Goal: Use online tool/utility: Use online tool/utility

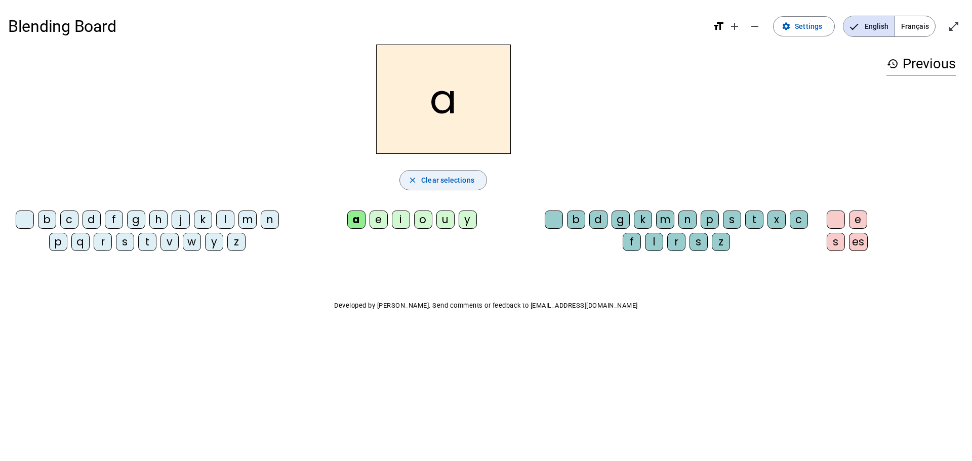
click at [425, 179] on span "Clear selections" at bounding box center [447, 180] width 53 height 12
click at [226, 218] on div "l" at bounding box center [225, 220] width 18 height 18
click at [355, 217] on div "a" at bounding box center [356, 220] width 18 height 18
click at [381, 218] on div "e" at bounding box center [379, 220] width 18 height 18
click at [401, 216] on div "i" at bounding box center [401, 220] width 18 height 18
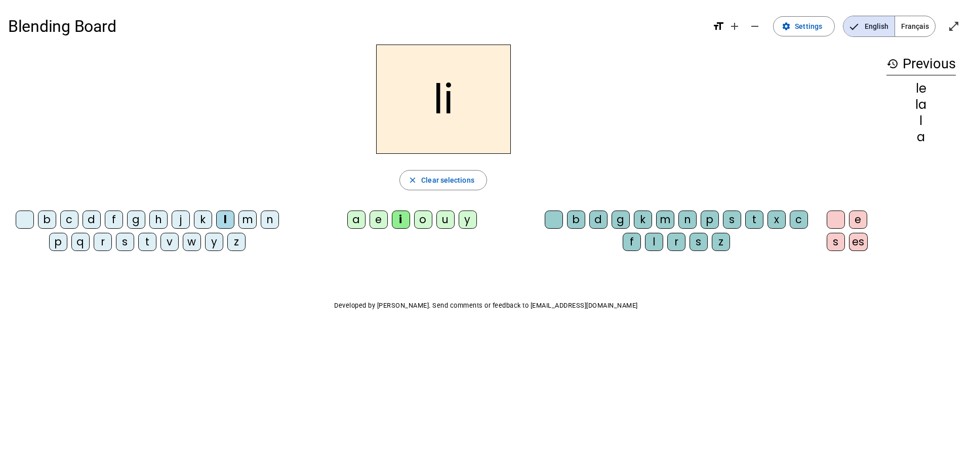
click at [447, 218] on div "u" at bounding box center [445, 220] width 18 height 18
click at [423, 178] on span "Clear selections" at bounding box center [447, 180] width 53 height 12
click at [95, 219] on div "d" at bounding box center [92, 220] width 18 height 18
click at [357, 215] on div "a" at bounding box center [356, 220] width 18 height 18
click at [380, 217] on div "e" at bounding box center [379, 220] width 18 height 18
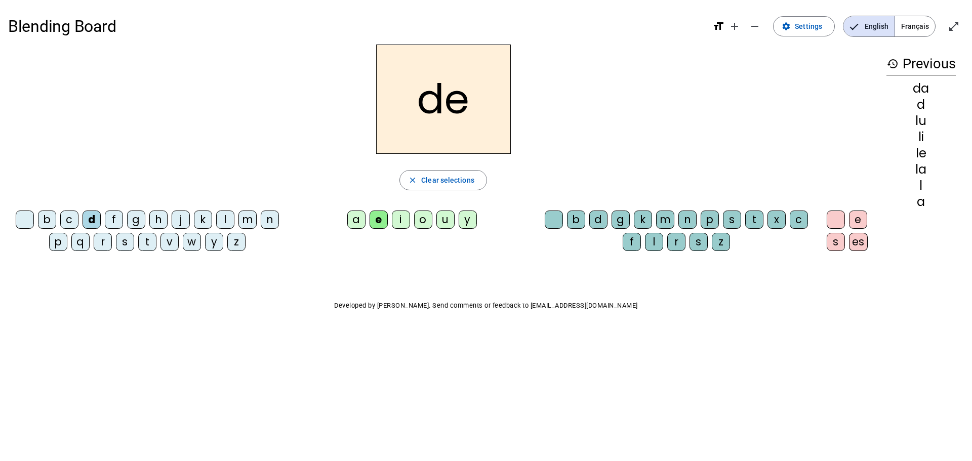
click at [400, 218] on div "i" at bounding box center [401, 220] width 18 height 18
click at [446, 215] on div "u" at bounding box center [445, 220] width 18 height 18
click at [420, 175] on span "button" at bounding box center [443, 180] width 87 height 24
click at [225, 218] on div "l" at bounding box center [225, 220] width 18 height 18
click at [356, 219] on div "a" at bounding box center [356, 220] width 18 height 18
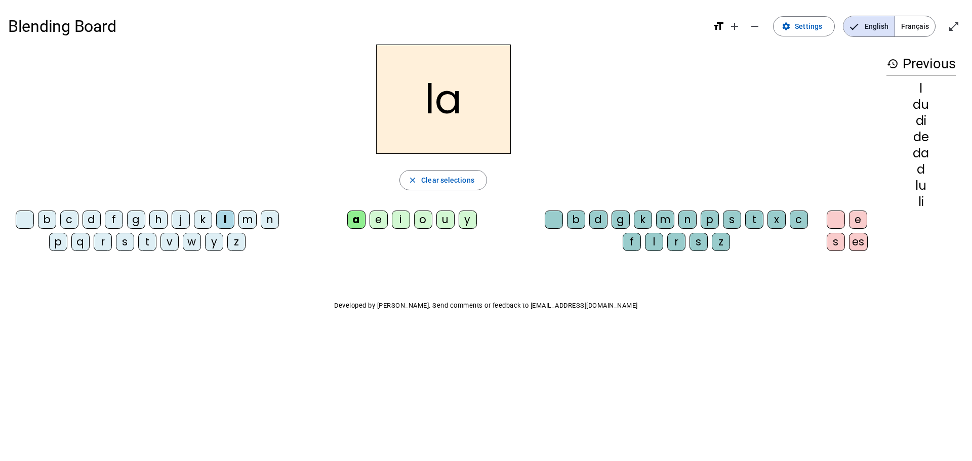
click at [376, 216] on div "e" at bounding box center [379, 220] width 18 height 18
click at [400, 216] on div "i" at bounding box center [401, 220] width 18 height 18
click at [446, 217] on div "u" at bounding box center [445, 220] width 18 height 18
click at [246, 217] on div "m" at bounding box center [247, 220] width 18 height 18
click at [359, 216] on div "a" at bounding box center [356, 220] width 18 height 18
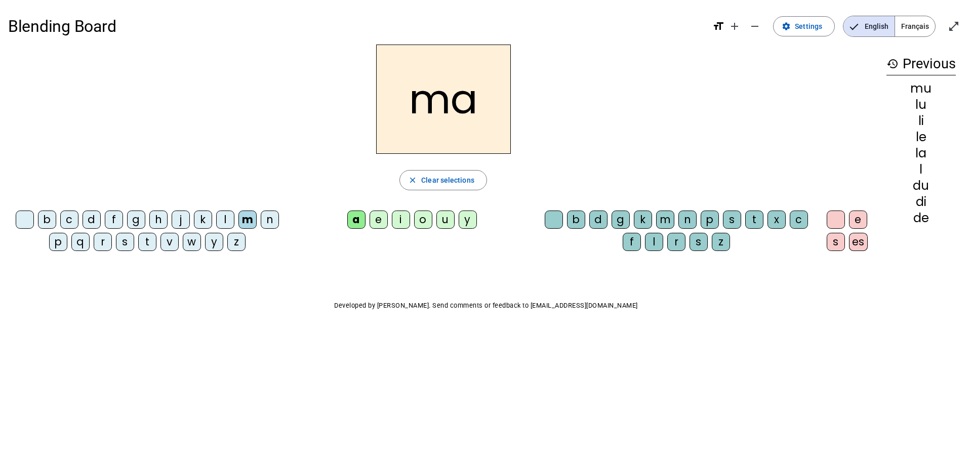
click at [379, 216] on div "e" at bounding box center [379, 220] width 18 height 18
click at [401, 218] on div "i" at bounding box center [401, 220] width 18 height 18
click at [444, 217] on div "u" at bounding box center [445, 220] width 18 height 18
click at [430, 177] on span "Clear selections" at bounding box center [447, 180] width 53 height 12
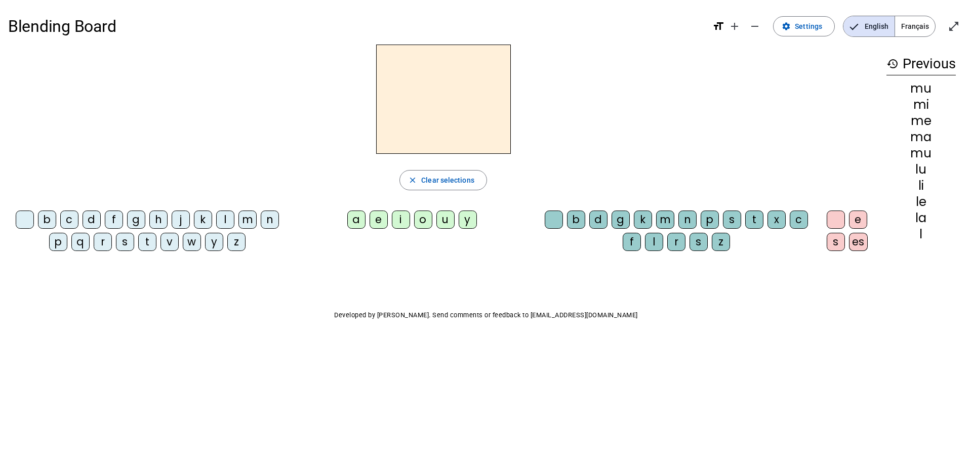
click at [181, 219] on div "j" at bounding box center [181, 220] width 18 height 18
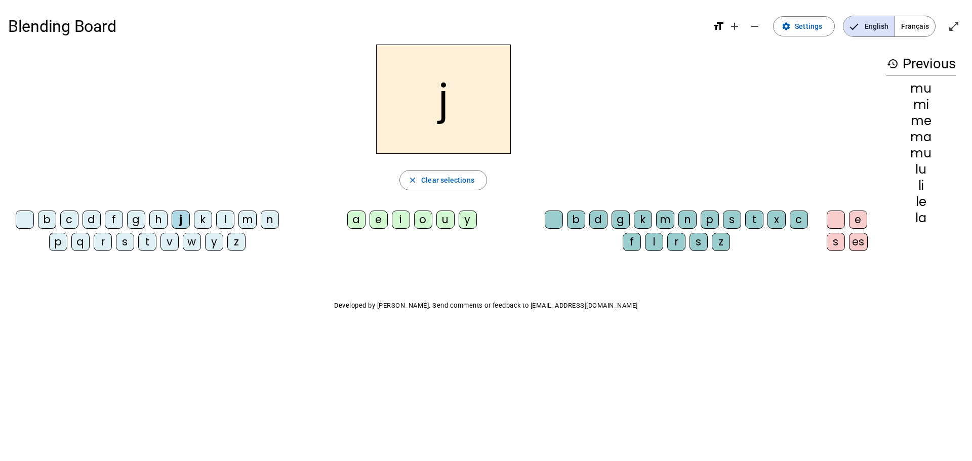
click at [354, 214] on div "a" at bounding box center [356, 220] width 18 height 18
click at [379, 216] on div "e" at bounding box center [379, 220] width 18 height 18
click at [401, 214] on div "i" at bounding box center [401, 220] width 18 height 18
click at [445, 219] on div "u" at bounding box center [445, 220] width 18 height 18
click at [417, 177] on mat-icon "close" at bounding box center [412, 180] width 9 height 9
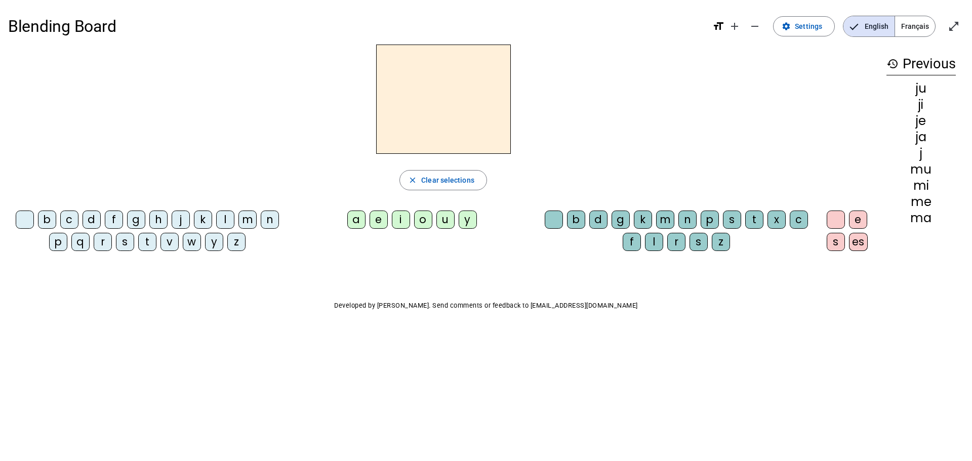
click at [225, 218] on div "l" at bounding box center [225, 220] width 18 height 18
click at [354, 220] on div "a" at bounding box center [356, 220] width 18 height 18
click at [664, 215] on div "m" at bounding box center [665, 220] width 18 height 18
click at [358, 218] on div "a" at bounding box center [356, 220] width 18 height 18
click at [856, 219] on div "e" at bounding box center [858, 220] width 18 height 18
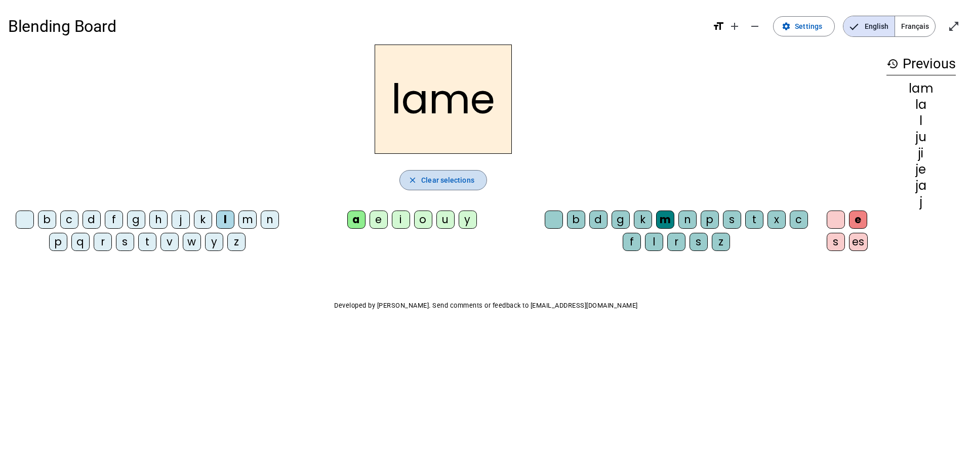
click at [414, 179] on mat-icon "close" at bounding box center [412, 180] width 9 height 9
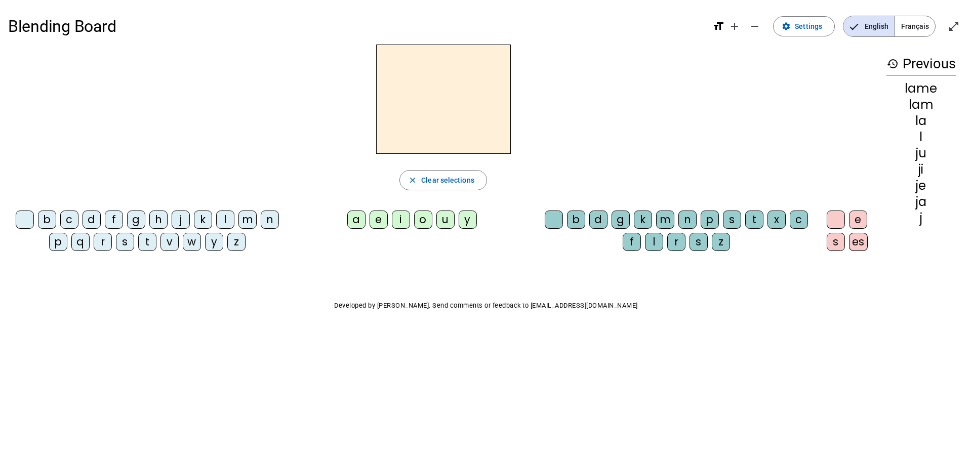
click at [225, 217] on div "l" at bounding box center [225, 220] width 18 height 18
click at [442, 219] on div "u" at bounding box center [445, 220] width 18 height 18
click at [420, 179] on span "button" at bounding box center [443, 180] width 87 height 24
